Goal: Book appointment/travel/reservation

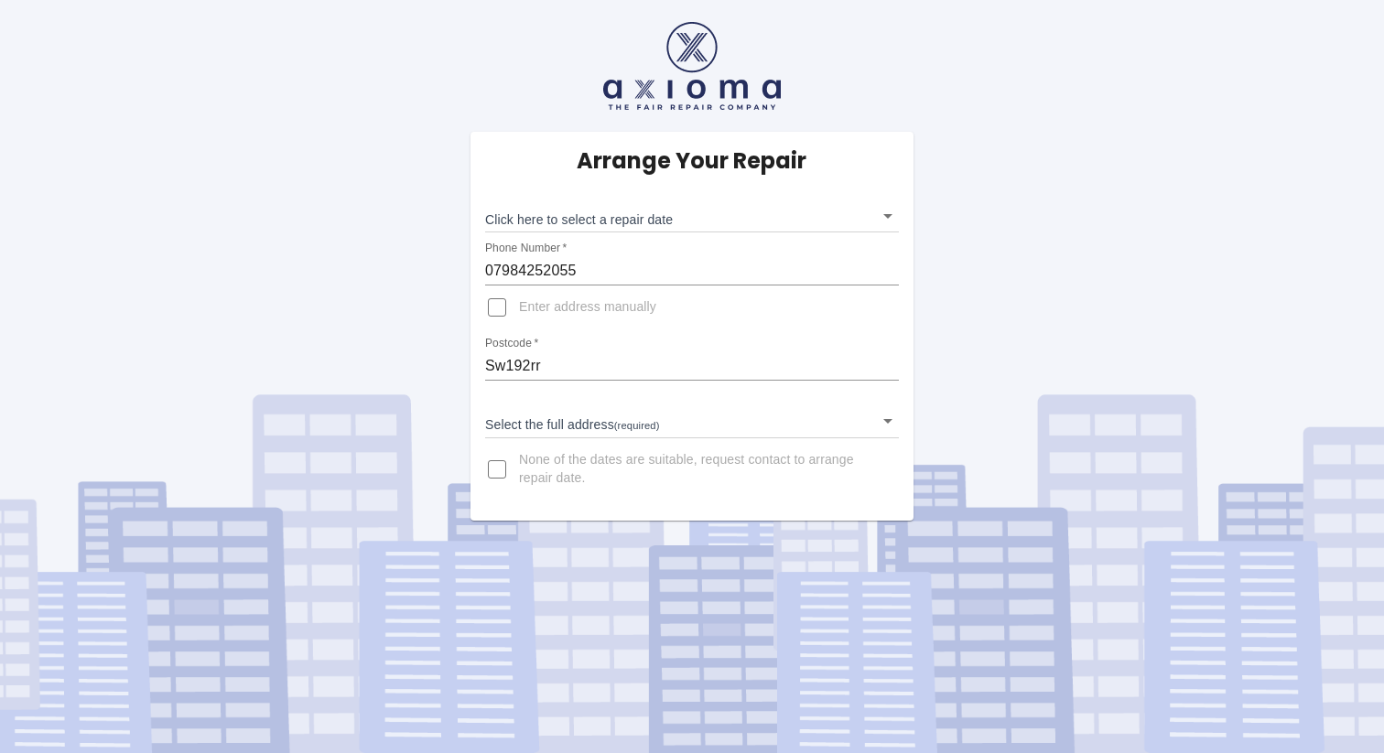
click at [613, 425] on body "Arrange Your Repair Click here to select a repair date ​ Phone Number   * 07984…" at bounding box center [692, 376] width 1384 height 753
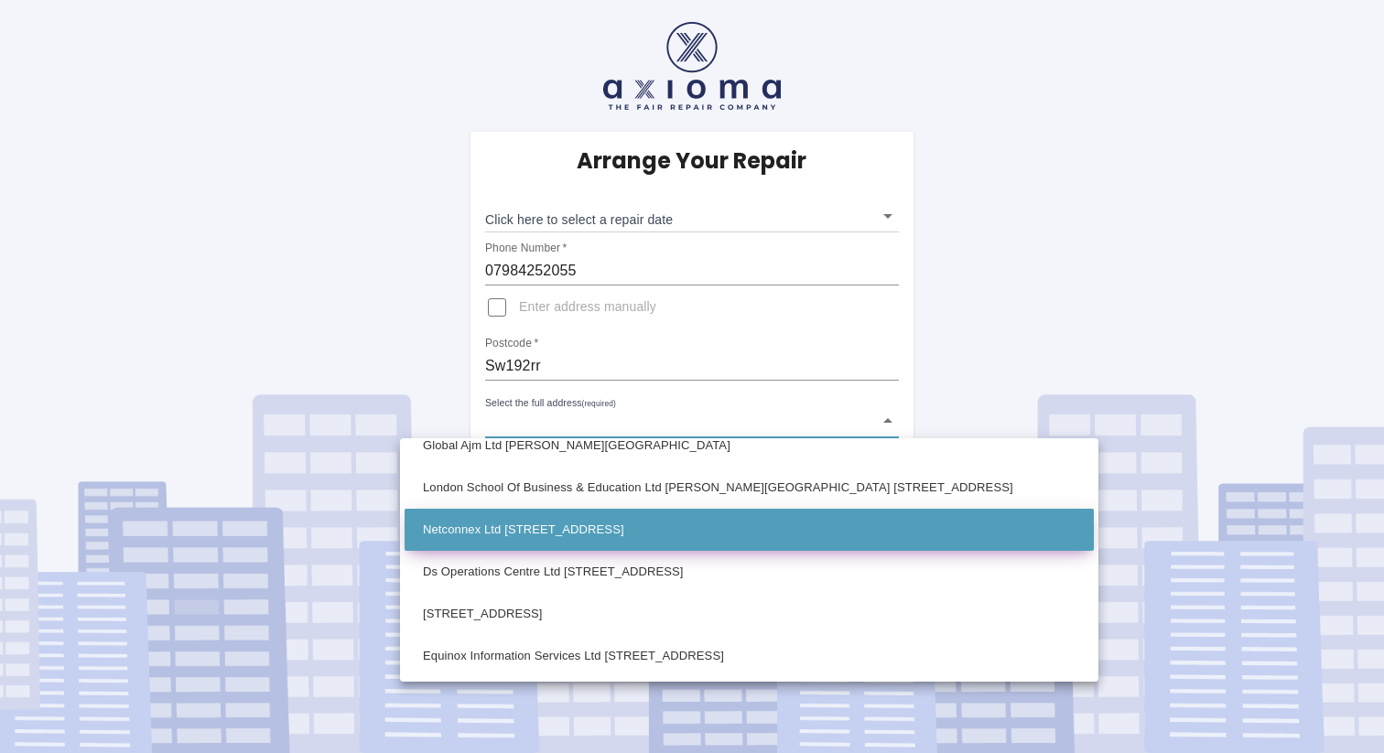
scroll to position [3852, 0]
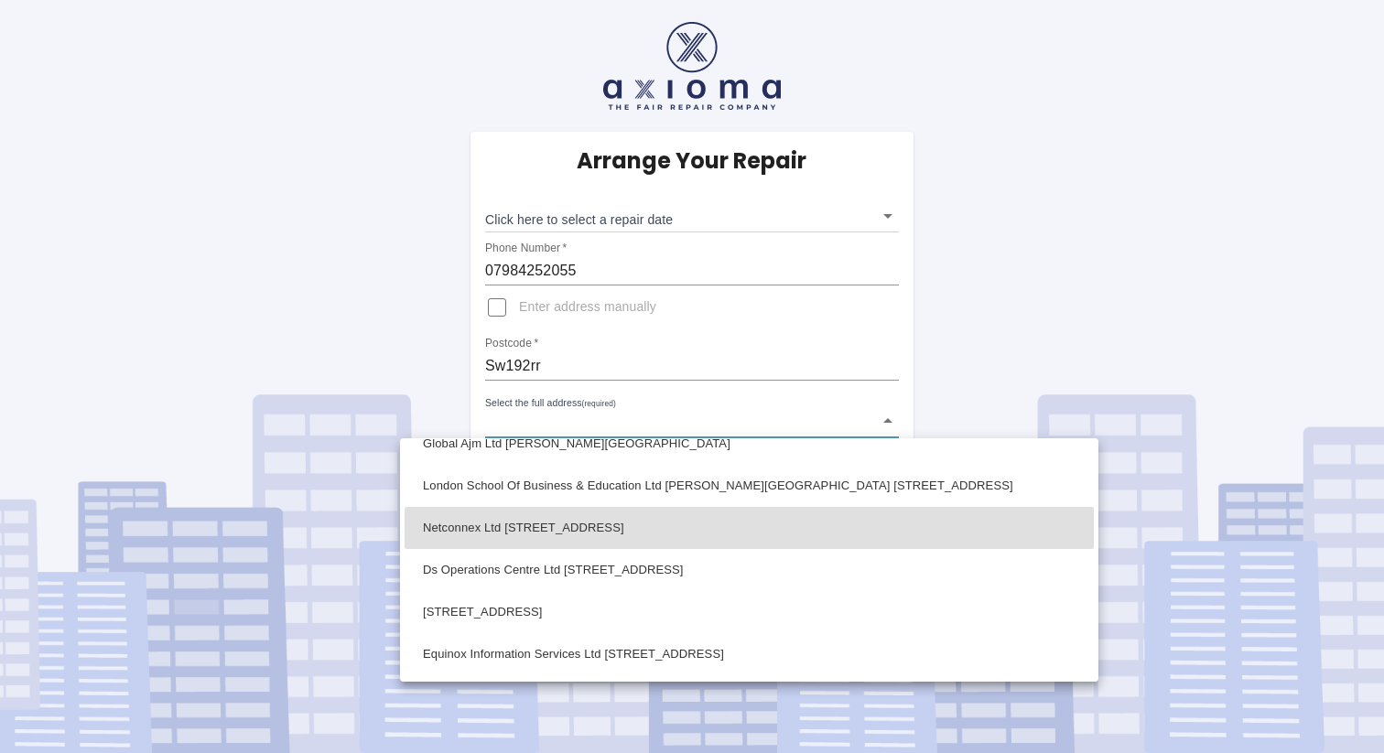
click at [632, 415] on div at bounding box center [692, 376] width 1384 height 753
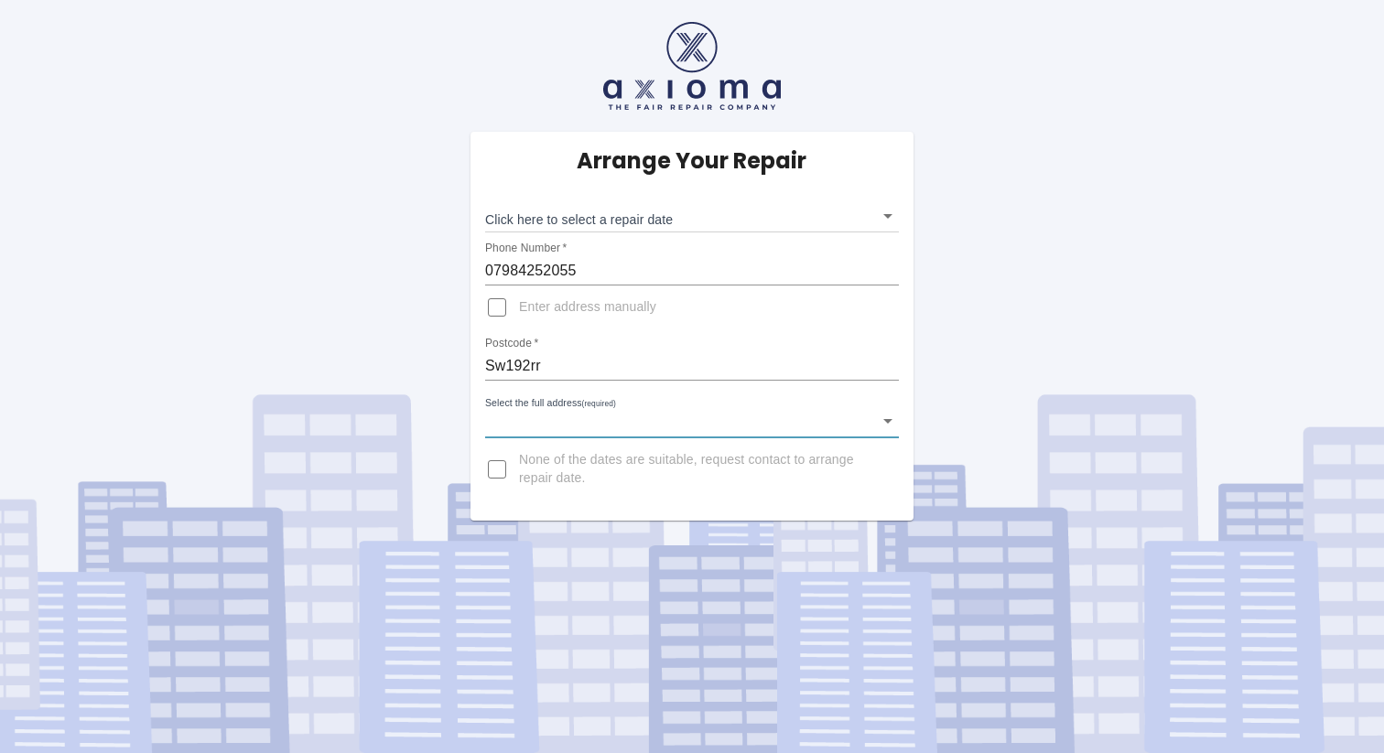
click at [598, 420] on body "Arrange Your Repair Click here to select a repair date ​ Phone Number   * 07984…" at bounding box center [692, 376] width 1384 height 753
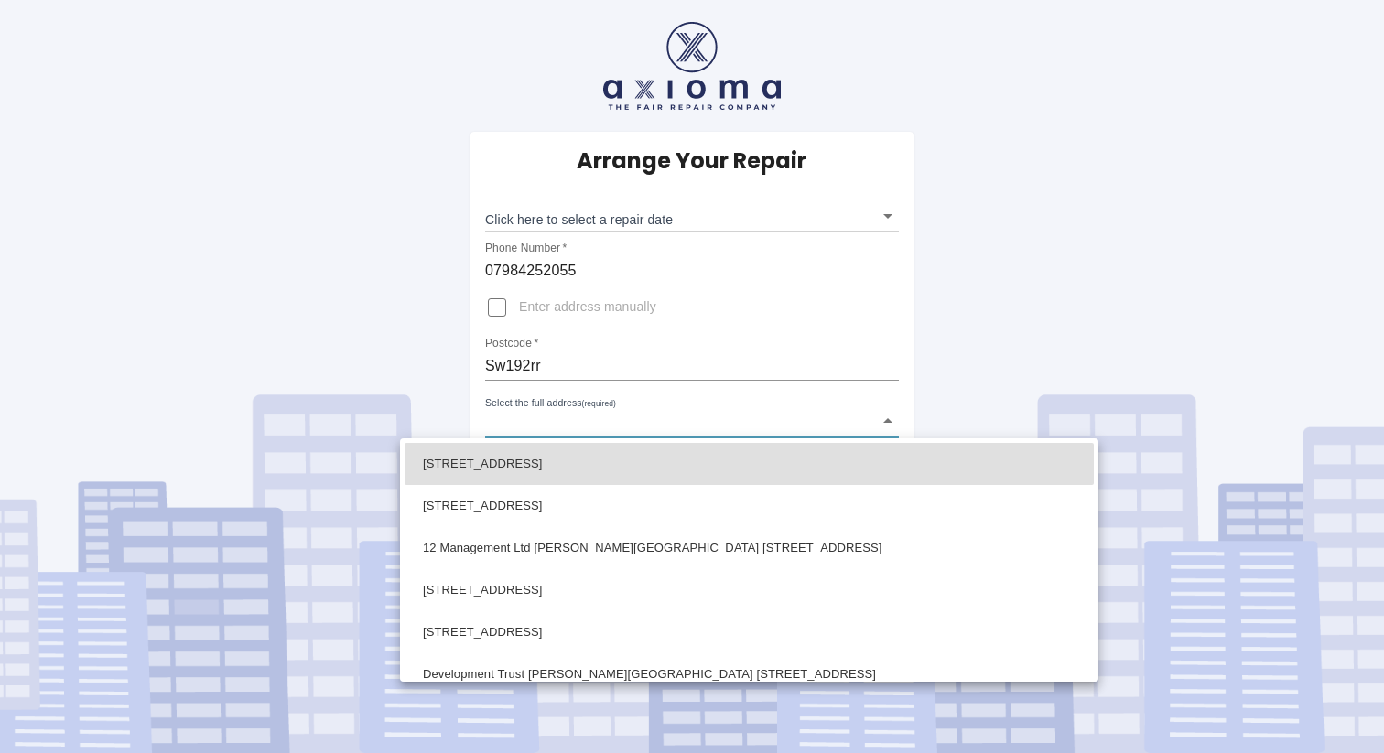
click at [580, 409] on div at bounding box center [692, 376] width 1384 height 753
click at [516, 417] on body "Arrange Your Repair Click here to select a repair date ​ Phone Number   * 07984…" at bounding box center [692, 376] width 1384 height 753
click at [558, 409] on div at bounding box center [692, 376] width 1384 height 753
click at [622, 422] on body "Arrange Your Repair Click here to select a repair date ​ Phone Number   * 07984…" at bounding box center [692, 376] width 1384 height 753
click at [400, 418] on div at bounding box center [692, 376] width 1384 height 753
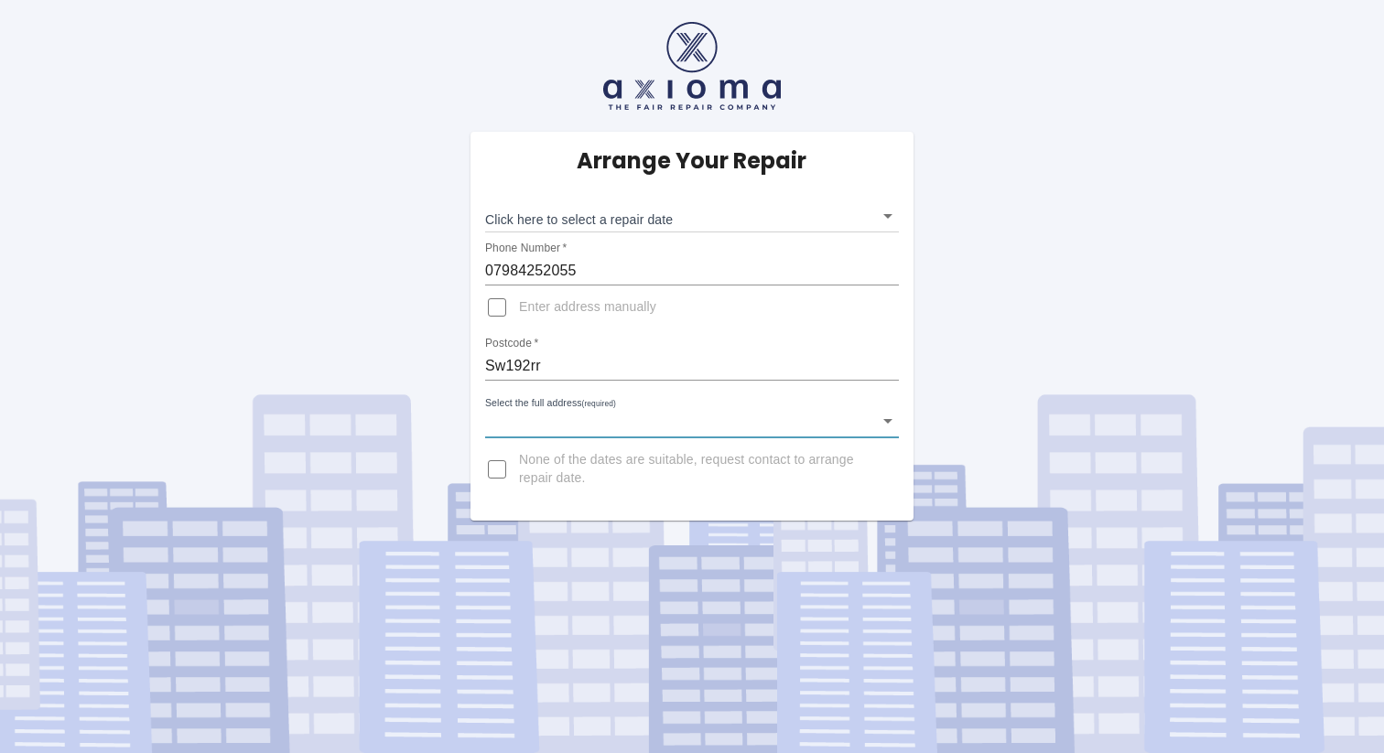
click at [501, 467] on input "None of the dates are suitable, request contact to arrange repair date." at bounding box center [497, 470] width 44 height 44
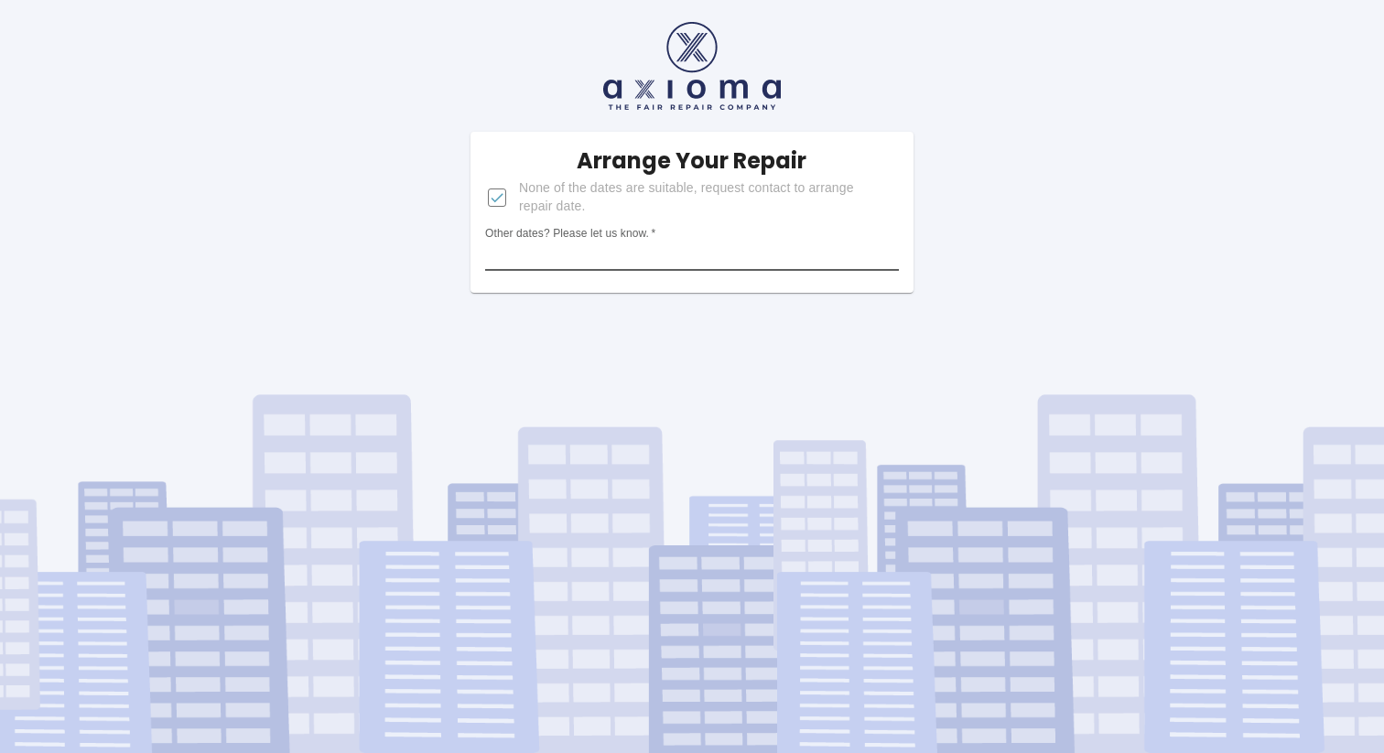
click at [586, 257] on input "Other dates? Please let us know.   *" at bounding box center [692, 256] width 414 height 29
click at [497, 189] on input "None of the dates are suitable, request contact to arrange repair date." at bounding box center [497, 198] width 44 height 44
checkbox input "false"
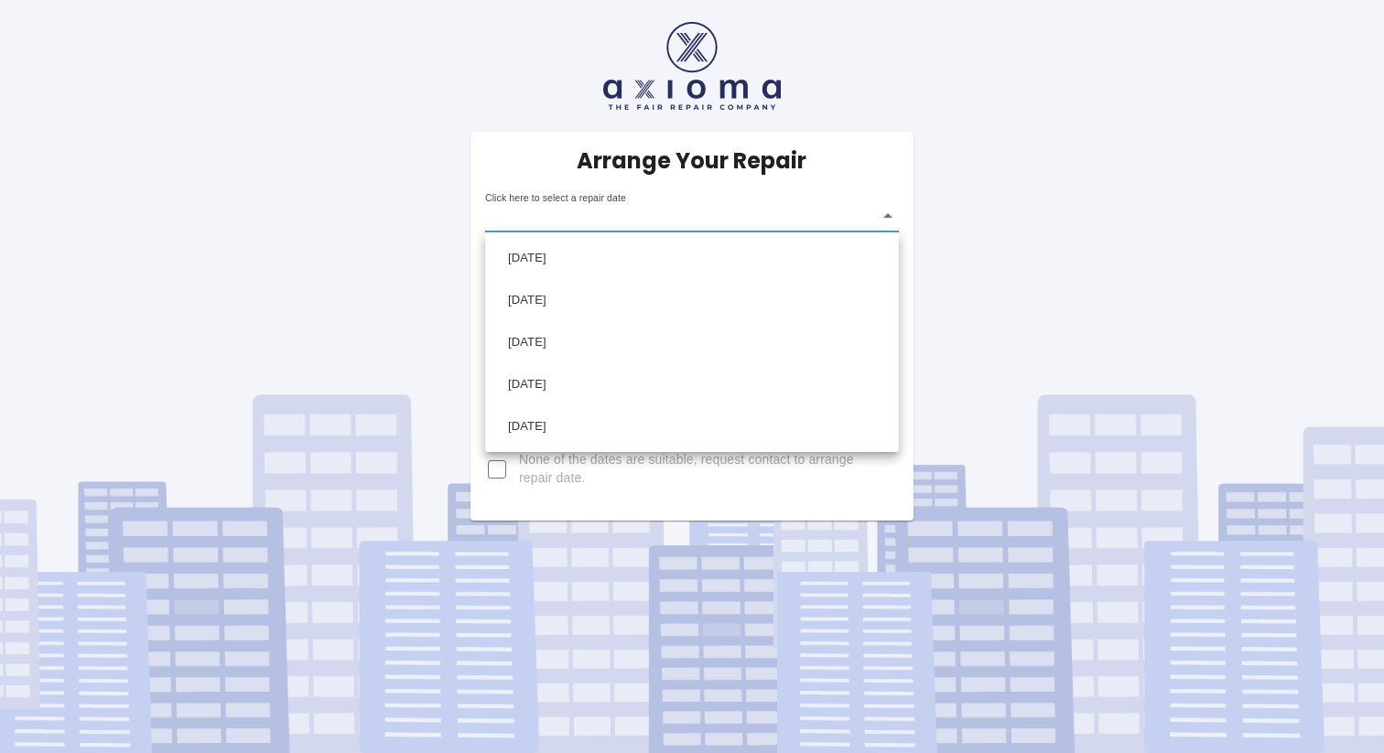
click at [624, 214] on body "Arrange Your Repair Click here to select a repair date ​ Phone Number   * 07984…" at bounding box center [692, 376] width 1384 height 753
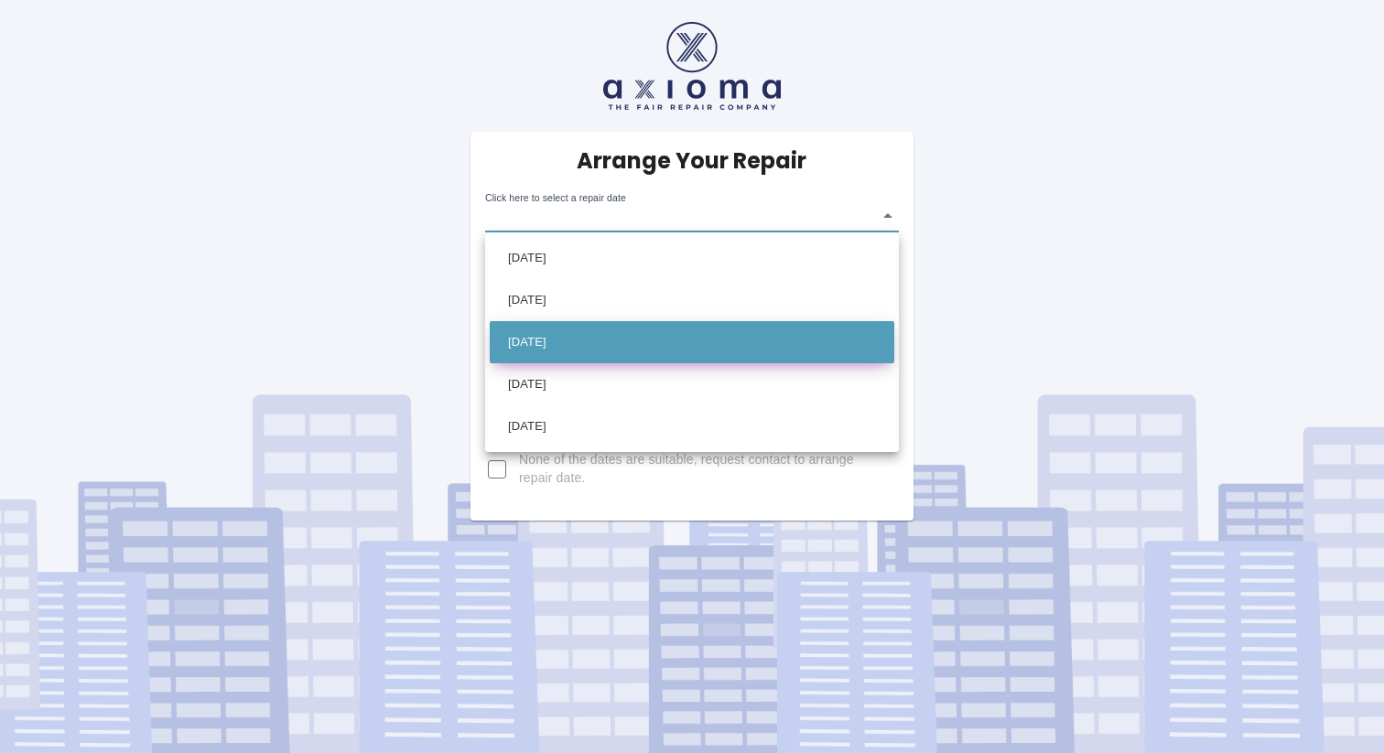
click at [620, 336] on li "Wed Oct 01 2025" at bounding box center [692, 342] width 405 height 42
type input "2025-10-01T00:00:00.000Z"
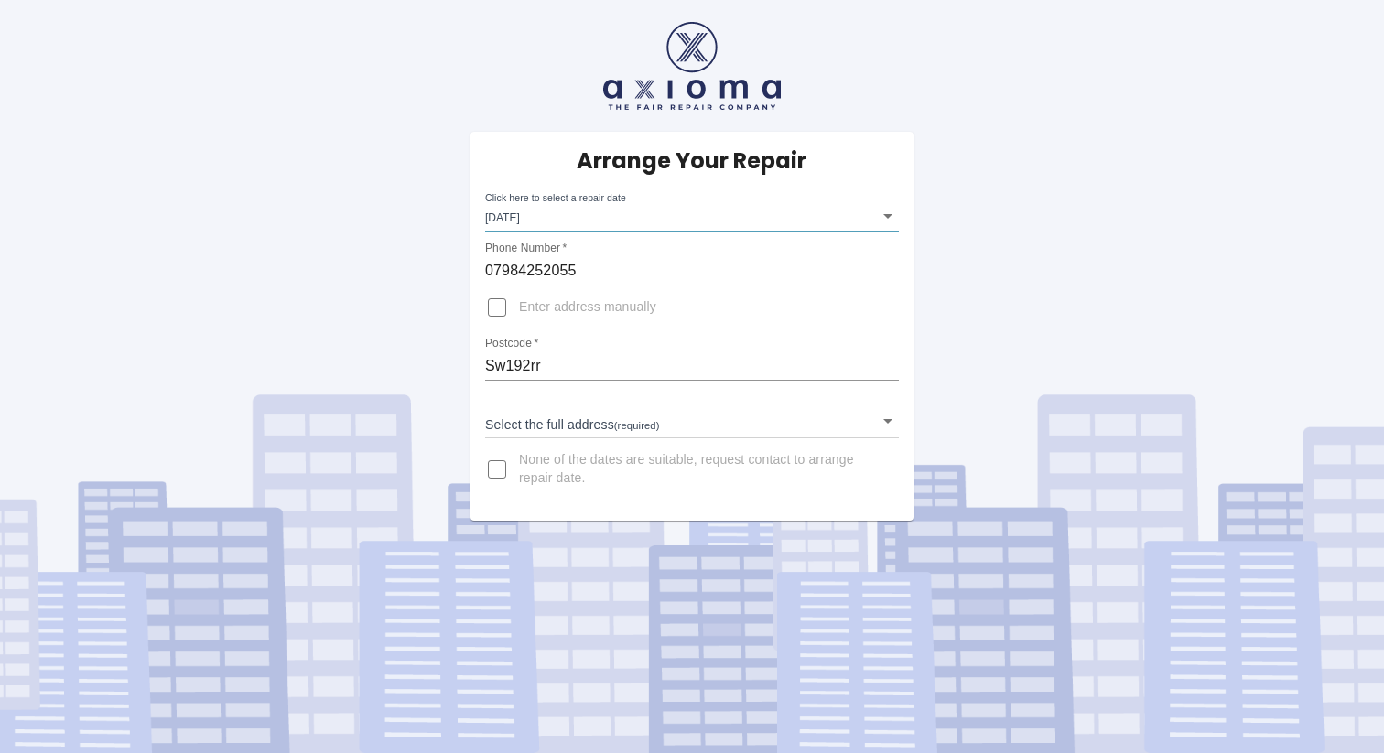
click at [491, 311] on input "Enter address manually" at bounding box center [497, 308] width 44 height 44
checkbox input "true"
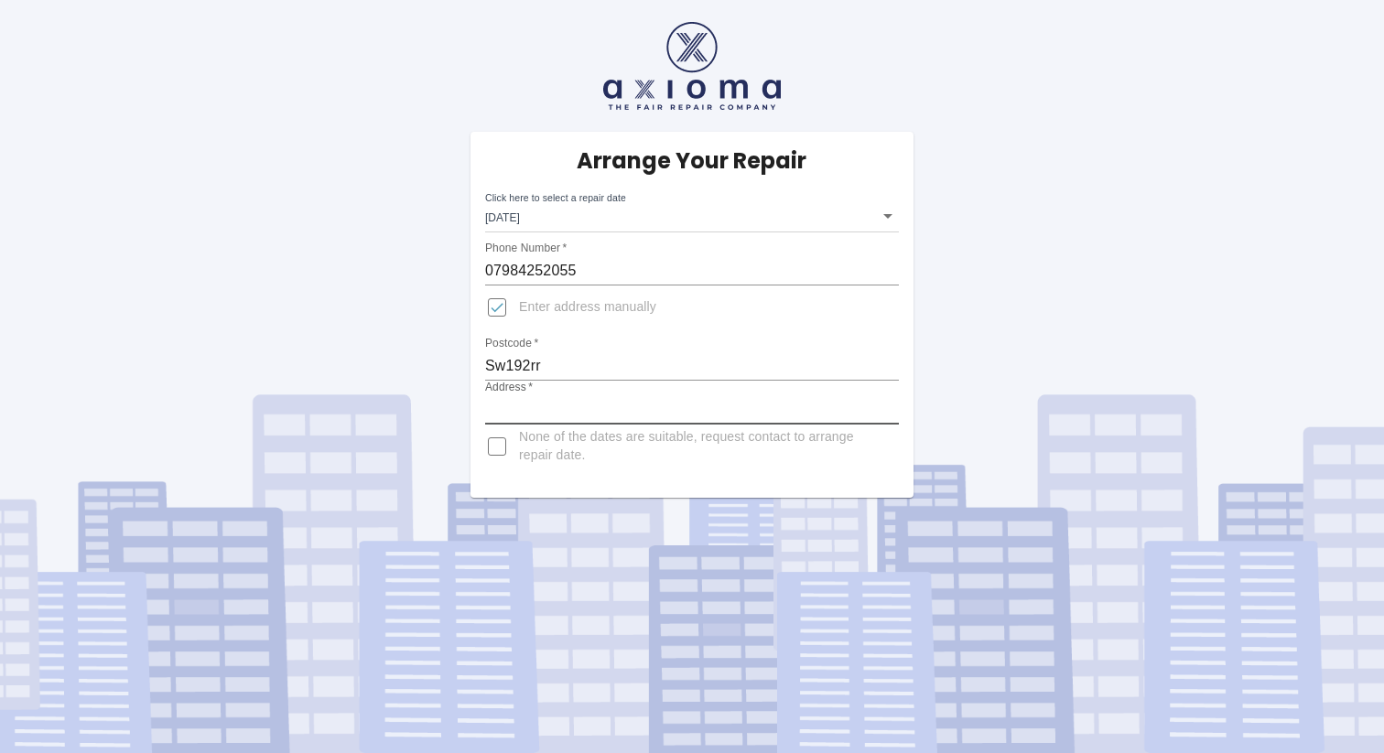
click at [596, 420] on input "Address   *" at bounding box center [692, 409] width 414 height 29
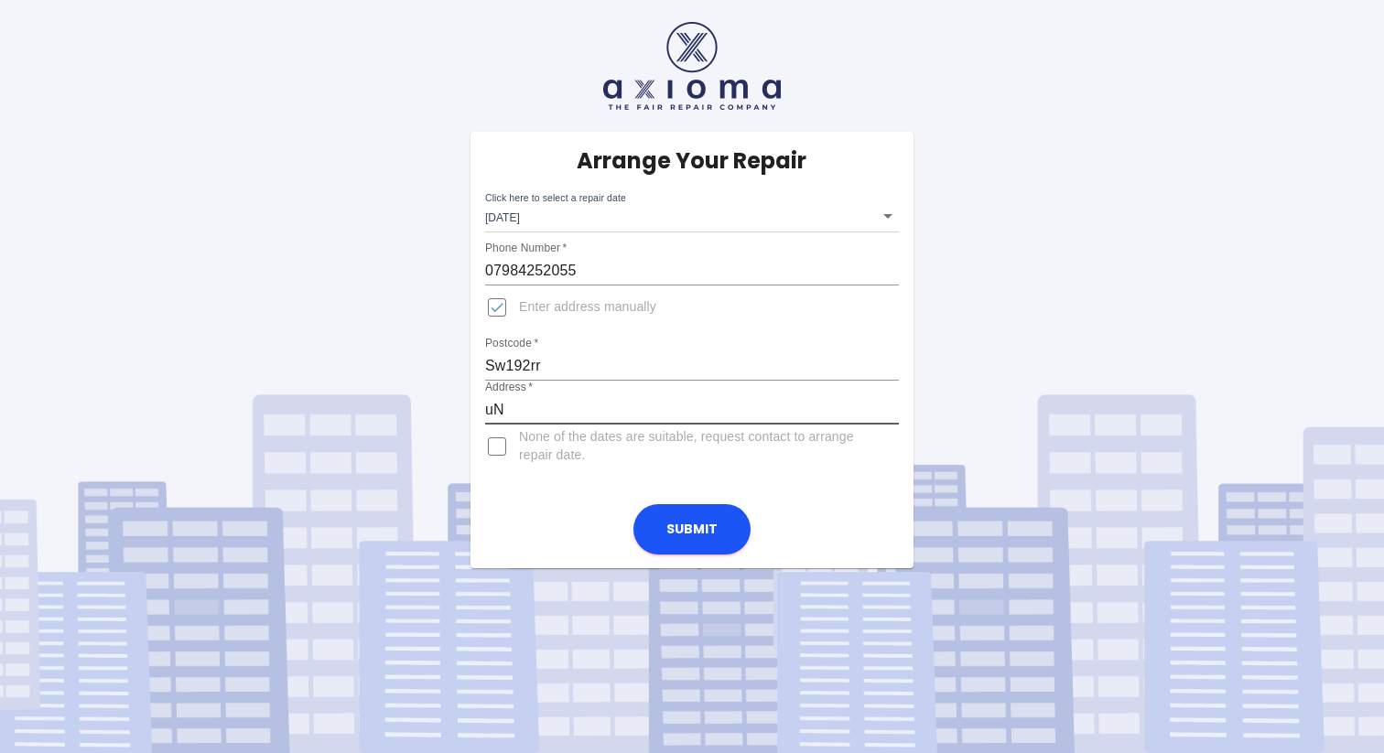
type input "u"
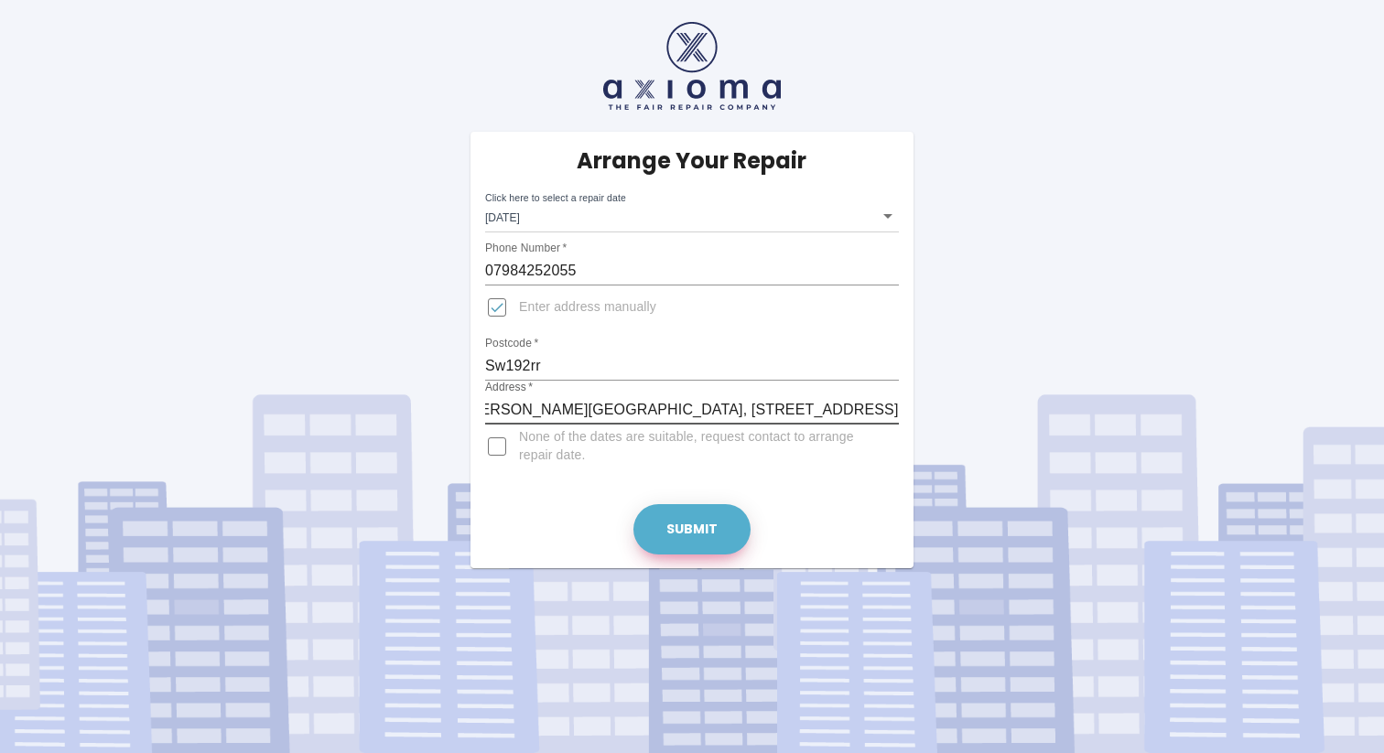
type input "Aclin Academy, unit 13, Saxon business centre, 41-59 Windsor avenue, London"
click at [688, 523] on button "Submit" at bounding box center [691, 529] width 117 height 50
